Goal: Complete application form

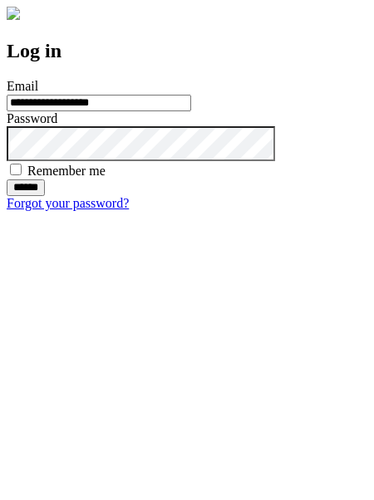
type input "**********"
click at [45, 196] on input "******" at bounding box center [26, 188] width 38 height 17
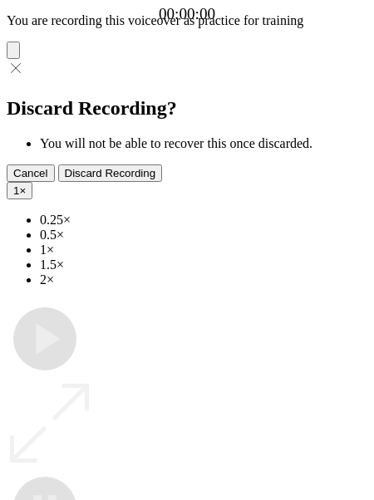
type input "**********"
